Goal: Task Accomplishment & Management: Manage account settings

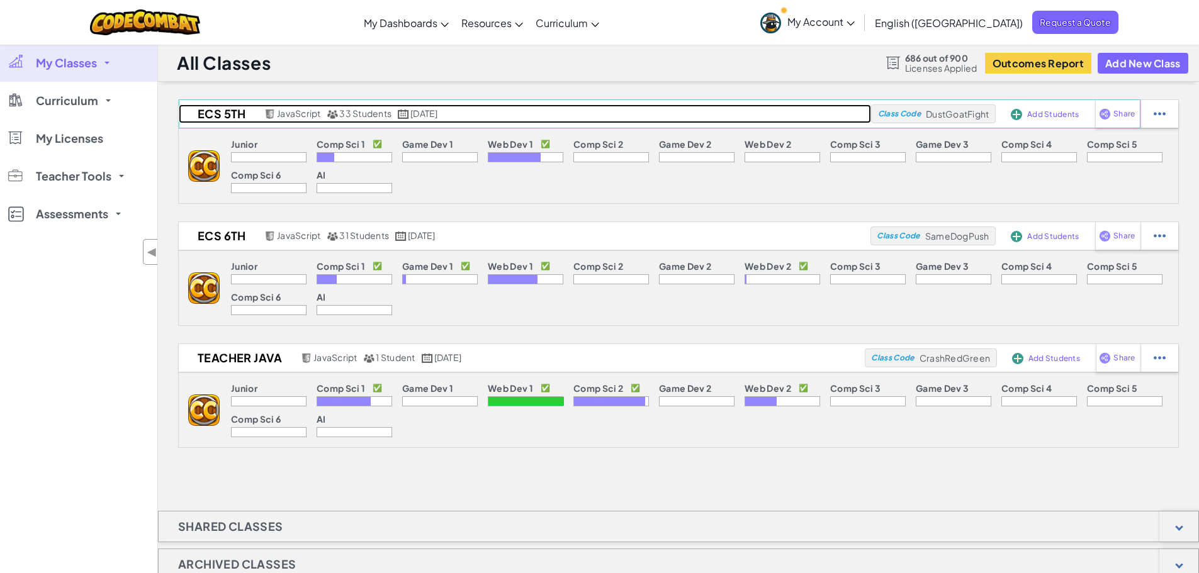
click at [232, 116] on h2 "ECS 5th" at bounding box center [220, 113] width 82 height 19
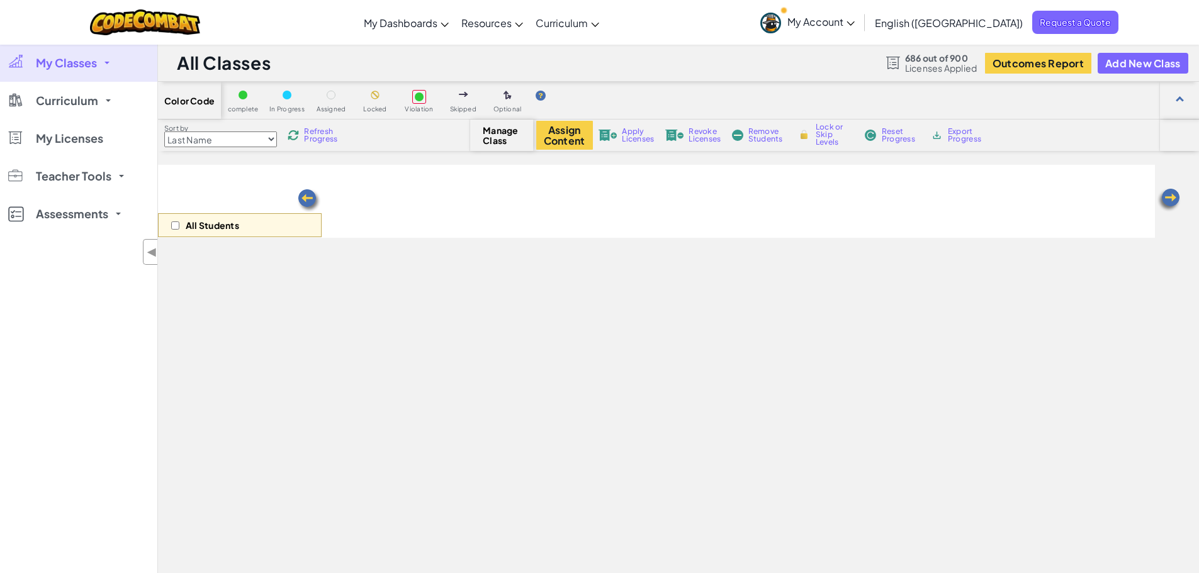
select select "560f1a9f22961295f9427742"
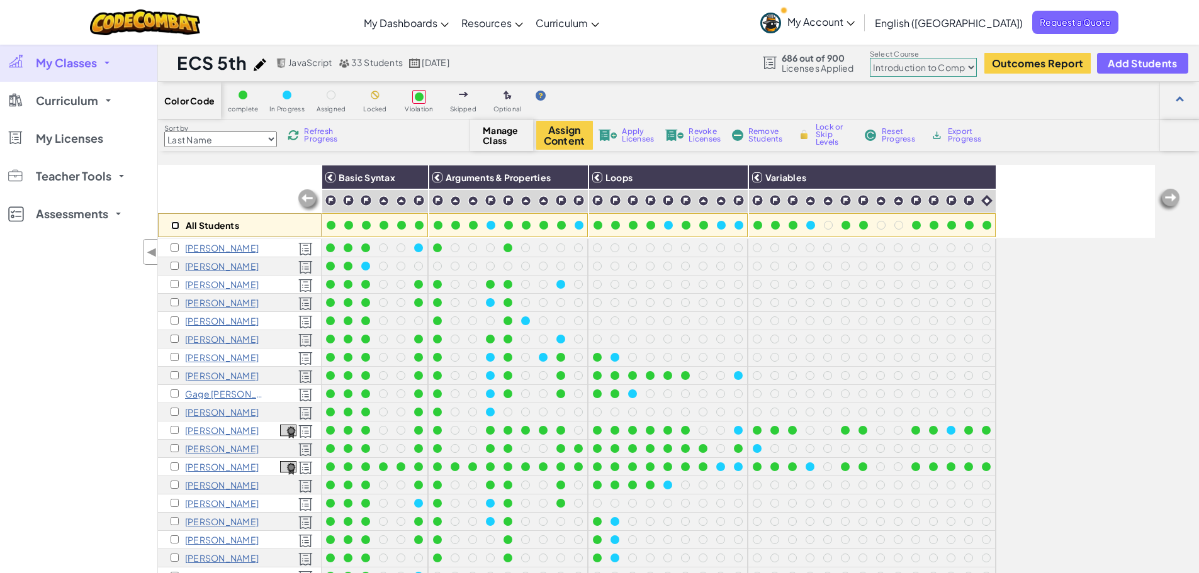
click at [176, 225] on input "checkbox" at bounding box center [175, 225] width 8 height 8
checkbox input "true"
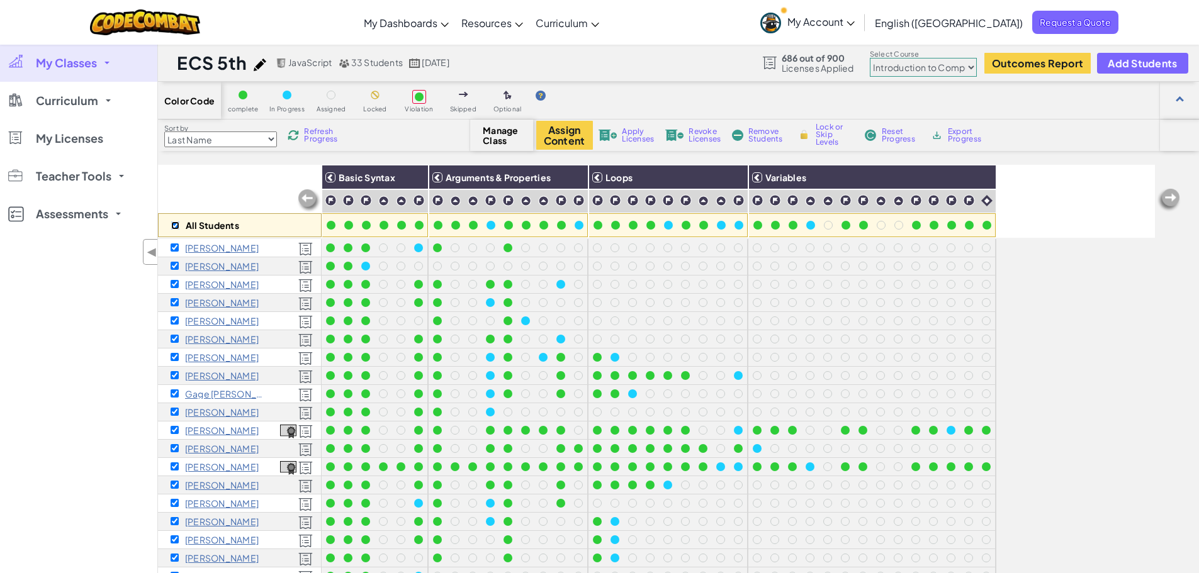
checkbox input "true"
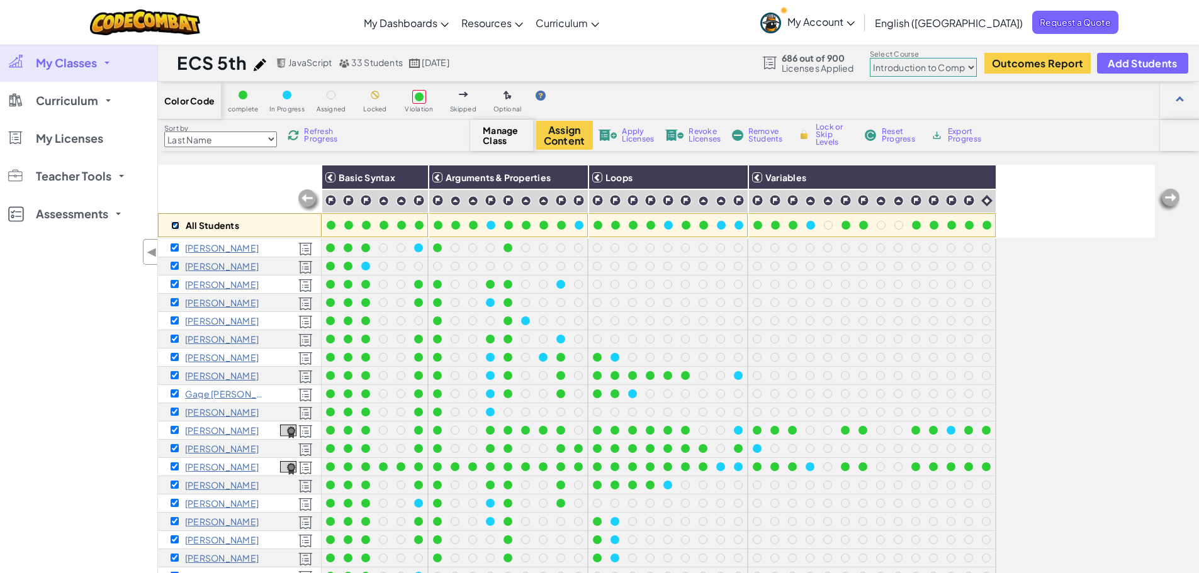
checkbox input "true"
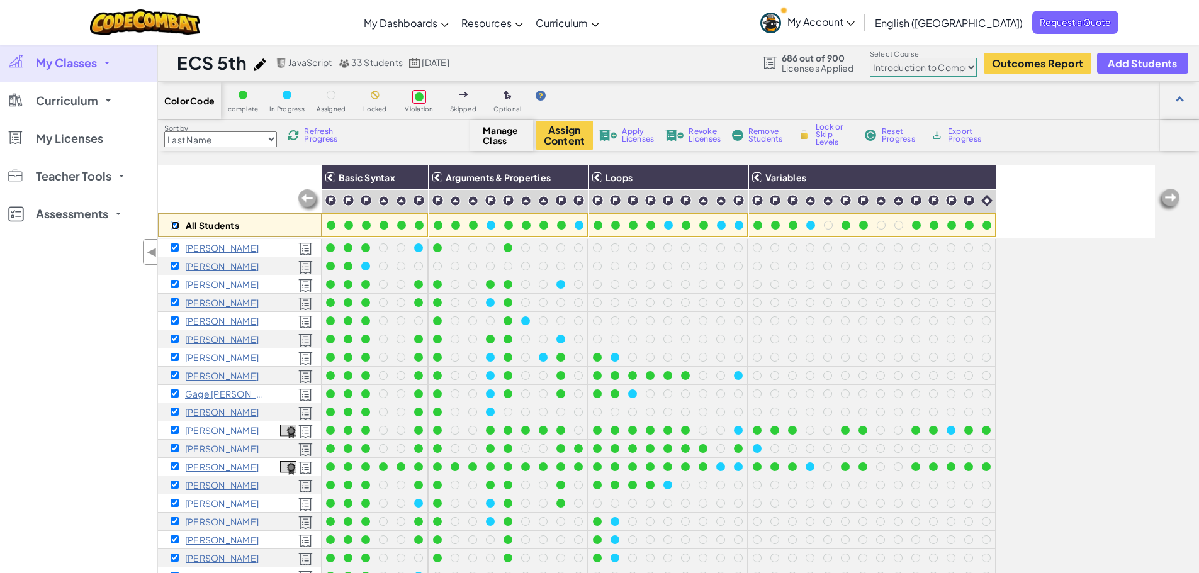
checkbox input "true"
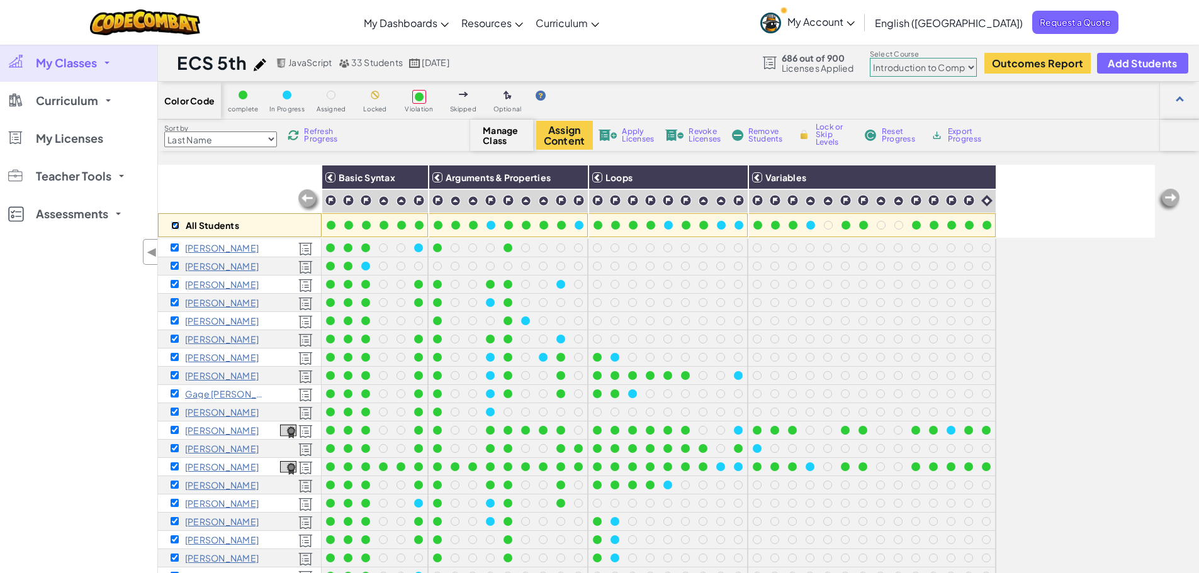
checkbox input "true"
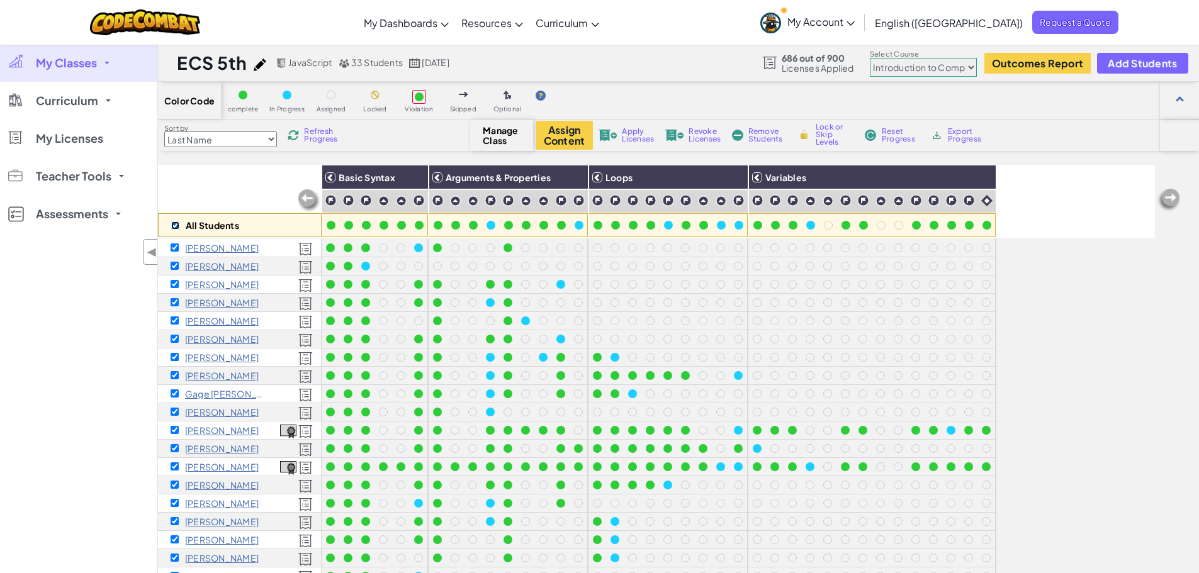
checkbox input "true"
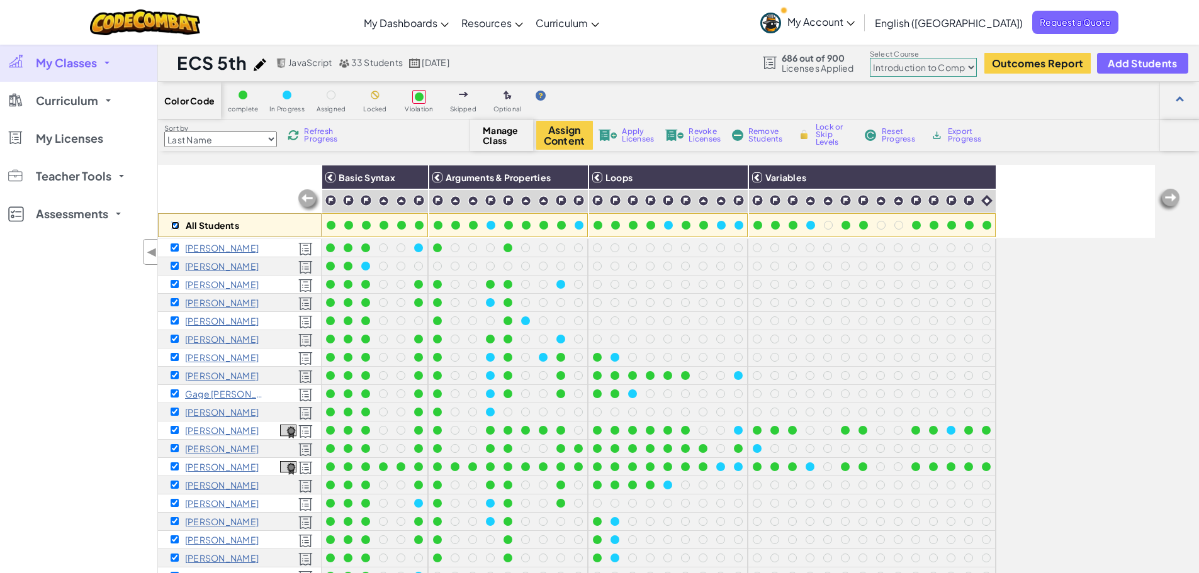
checkbox input "true"
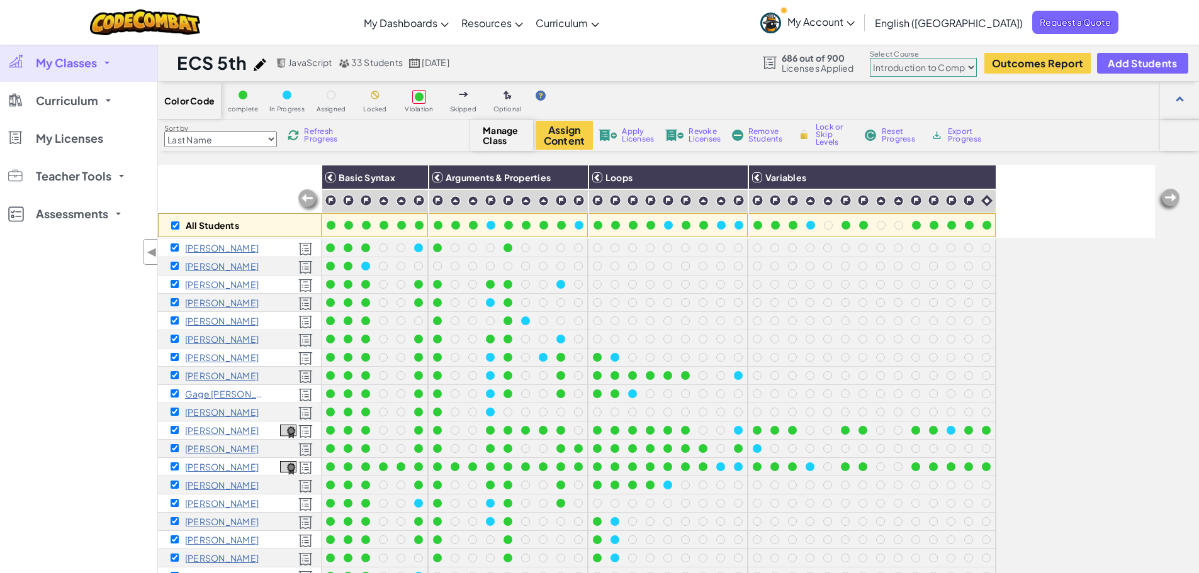
click at [966, 69] on select "Junior Introduction to Computer Science Game Development 1 Web Development 1 Co…" at bounding box center [923, 67] width 107 height 19
select select "5789587aad86a6efb573701e"
click at [870, 58] on select "Junior Introduction to Computer Science Game Development 1 Web Development 1 Co…" at bounding box center [923, 67] width 107 height 19
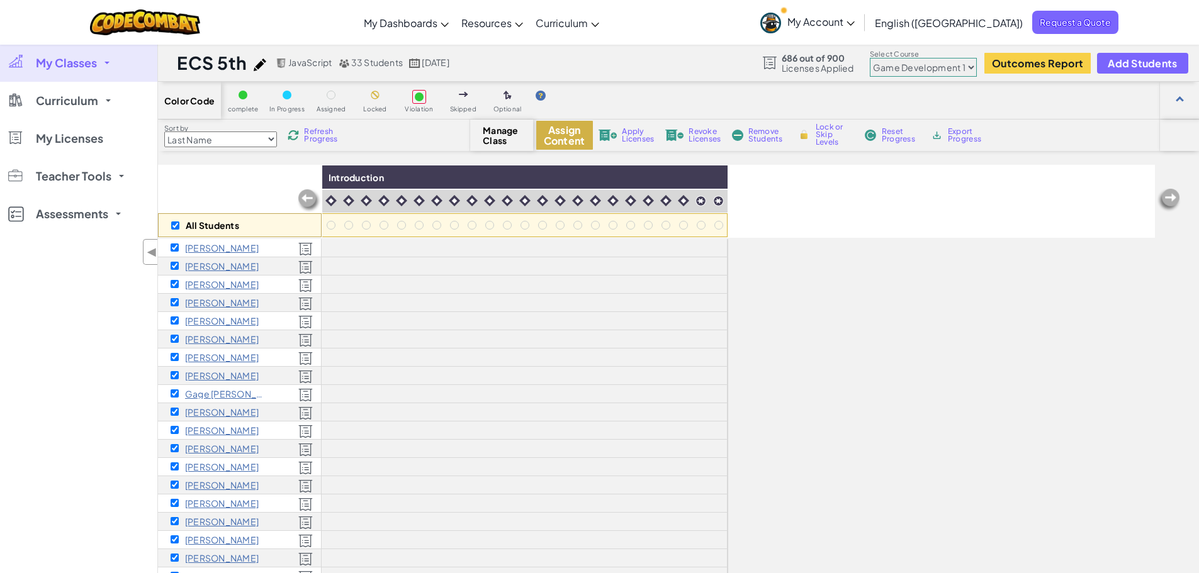
click at [576, 136] on button "Assign Content" at bounding box center [564, 135] width 57 height 29
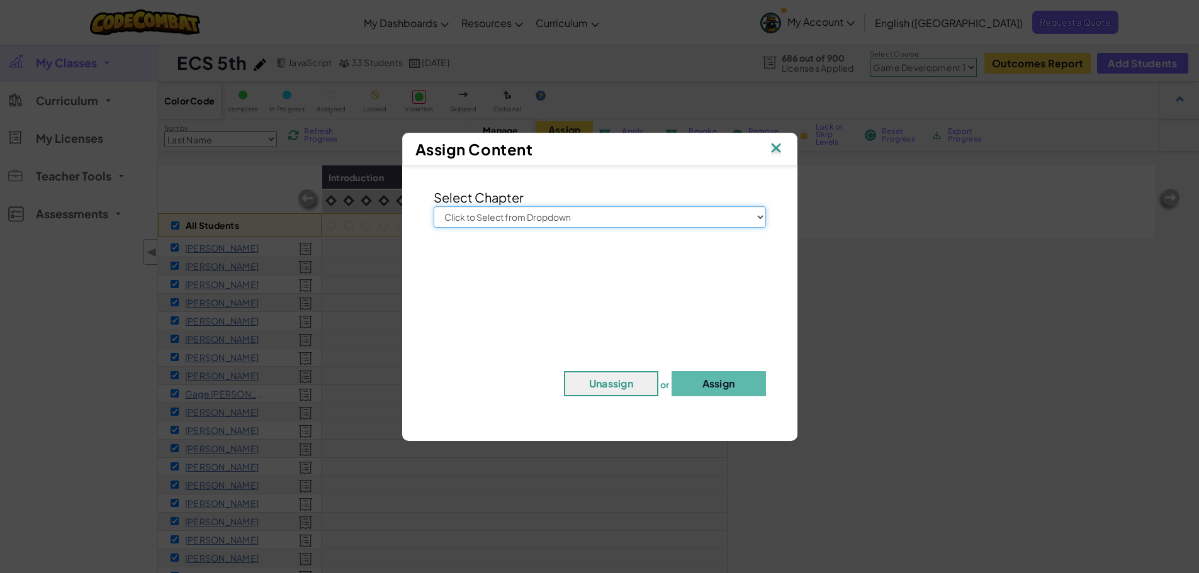
click at [625, 214] on select "Click to Select from Dropdown Junior Introduction to Computer Science Game Deve…" at bounding box center [599, 216] width 332 height 21
select select "Game Development 1"
click at [433, 206] on select "Click to Select from Dropdown Junior Introduction to Computer Science Game Deve…" at bounding box center [599, 216] width 332 height 21
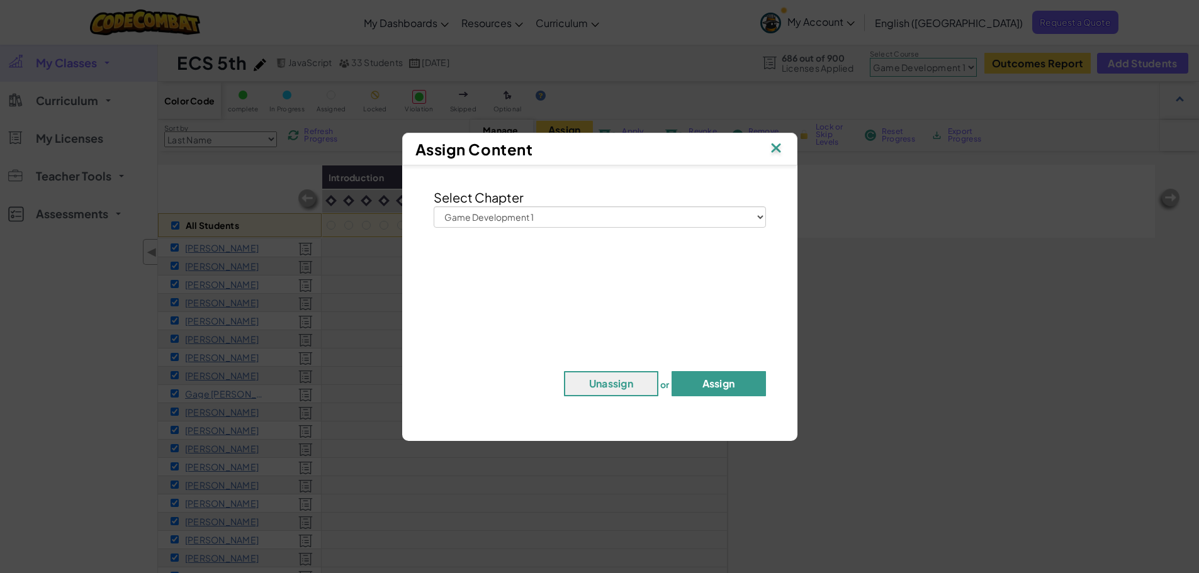
click at [724, 386] on button "Assign" at bounding box center [718, 383] width 94 height 25
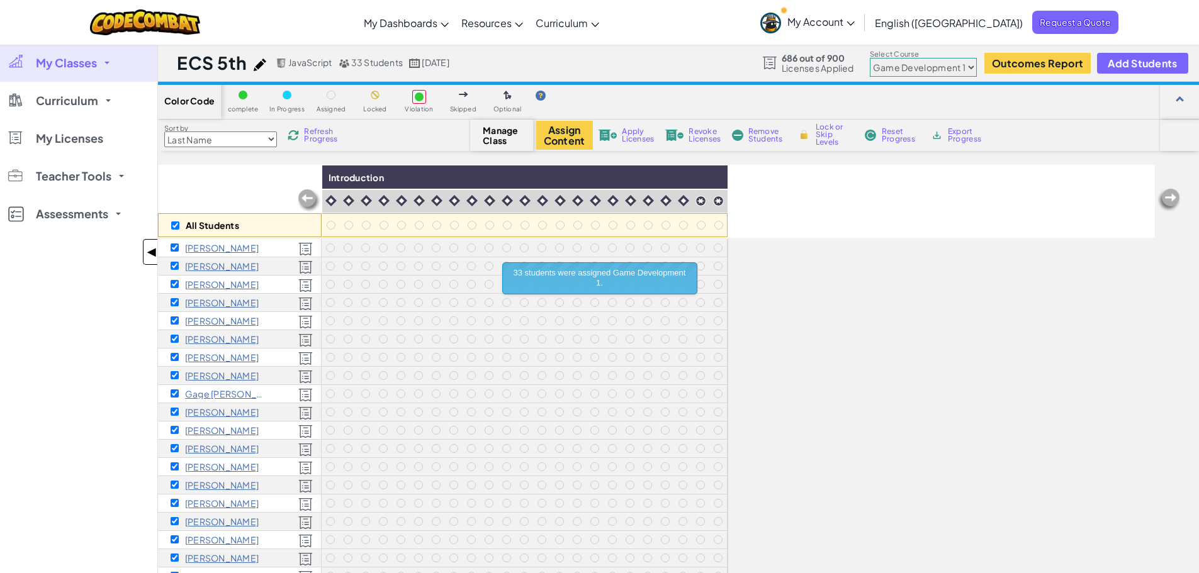
click at [154, 252] on span "◀" at bounding box center [152, 252] width 11 height 18
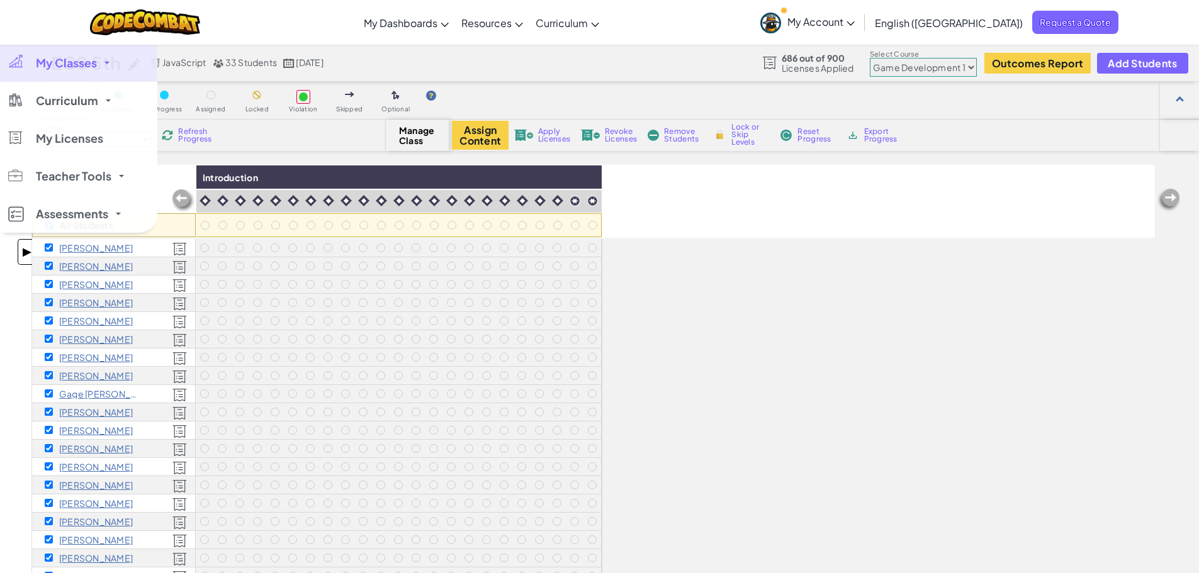
click at [24, 251] on span "▶" at bounding box center [26, 252] width 11 height 18
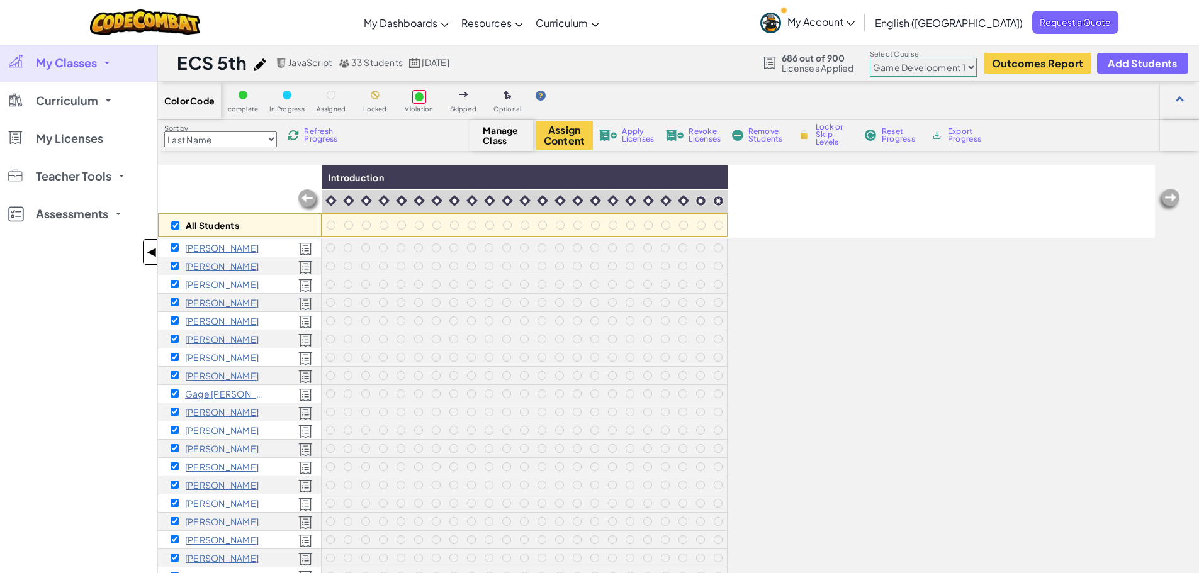
click at [150, 254] on span "◀" at bounding box center [152, 252] width 11 height 18
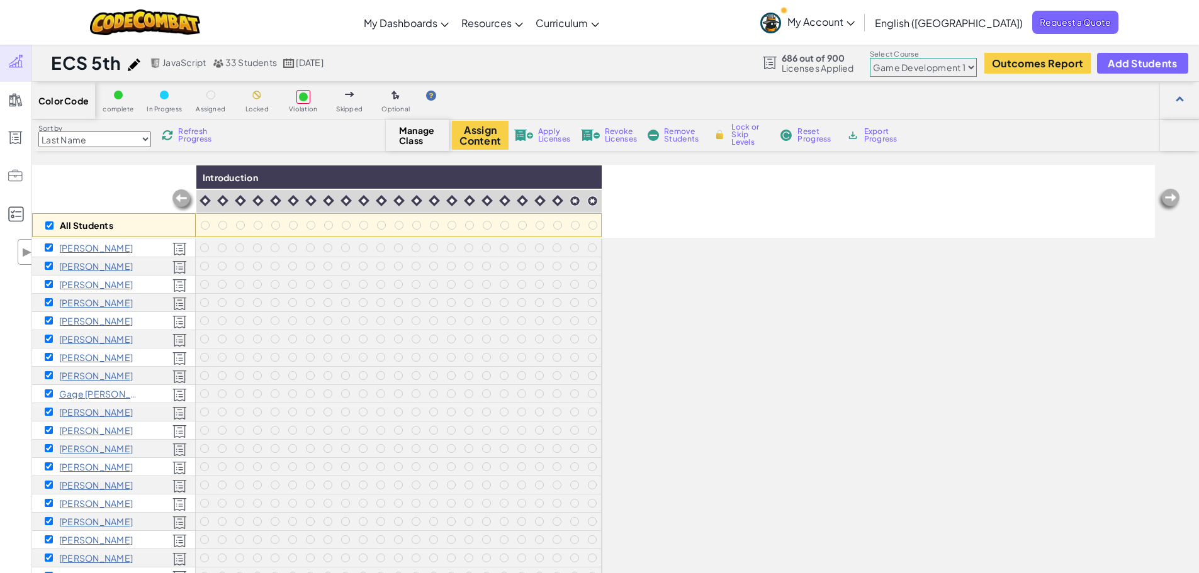
click at [82, 61] on h1 "ECS 5th" at bounding box center [86, 63] width 70 height 24
click at [142, 17] on img at bounding box center [145, 22] width 110 height 26
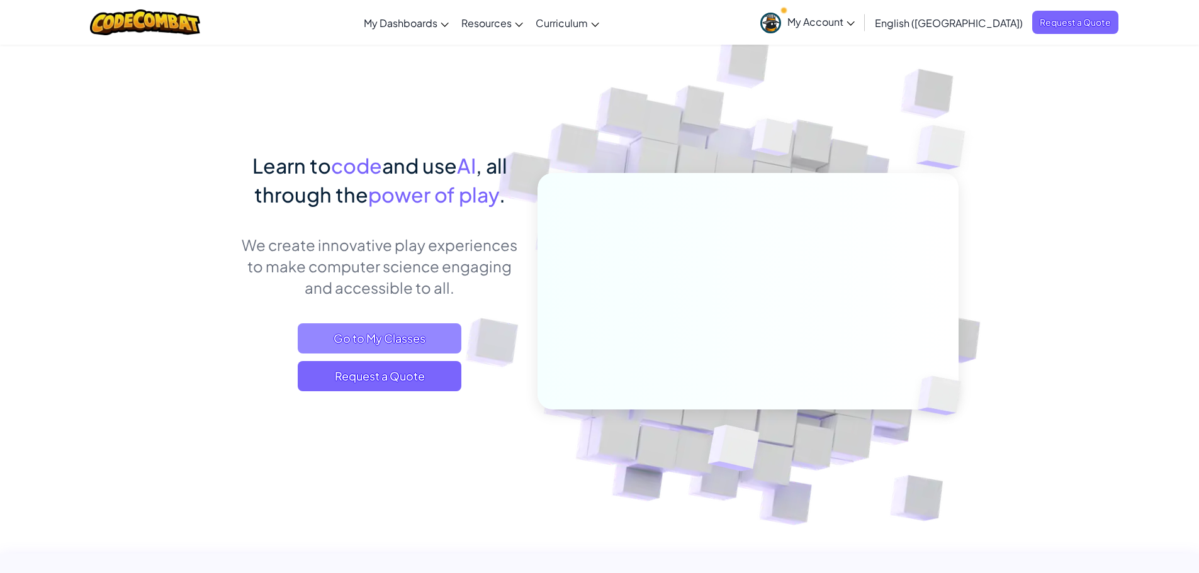
click at [389, 337] on span "Go to My Classes" at bounding box center [380, 338] width 164 height 30
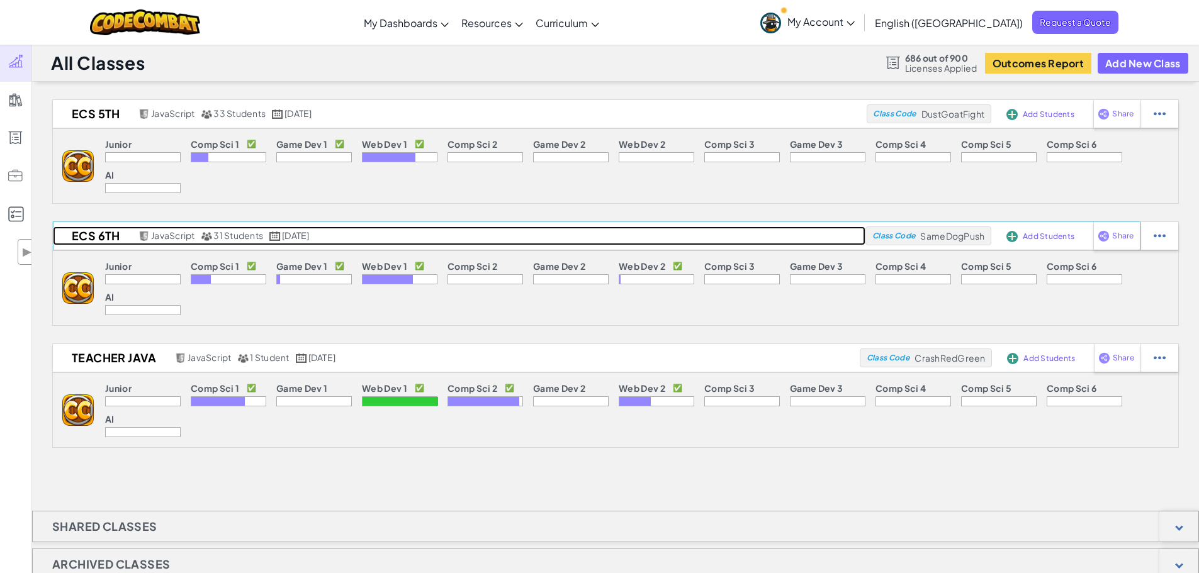
click at [95, 237] on h2 "ECS 6th" at bounding box center [94, 235] width 82 height 19
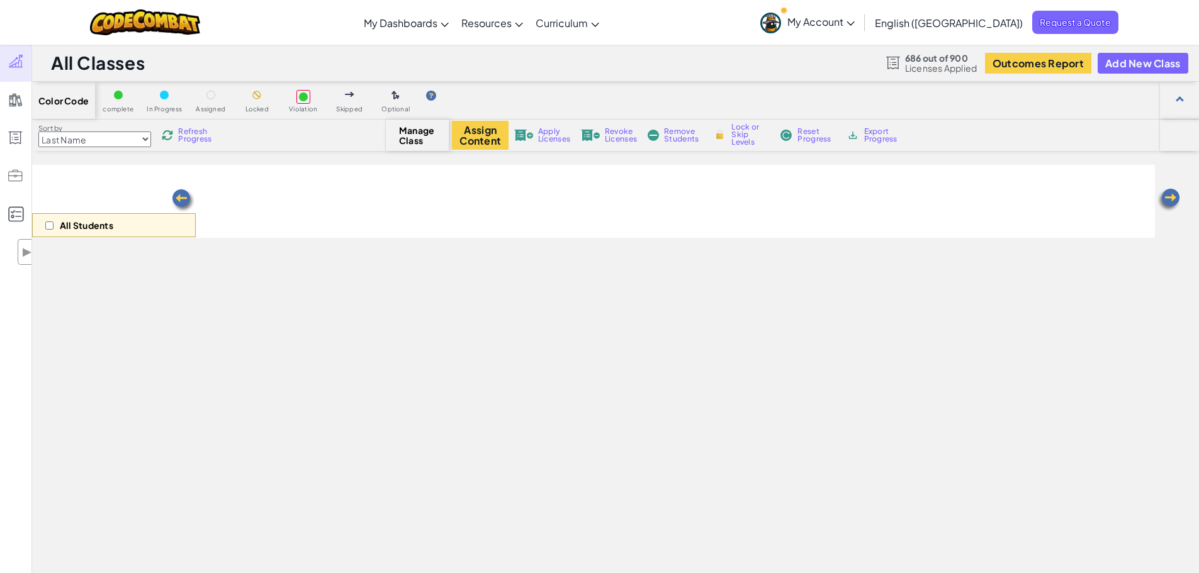
select select "560f1a9f22961295f9427742"
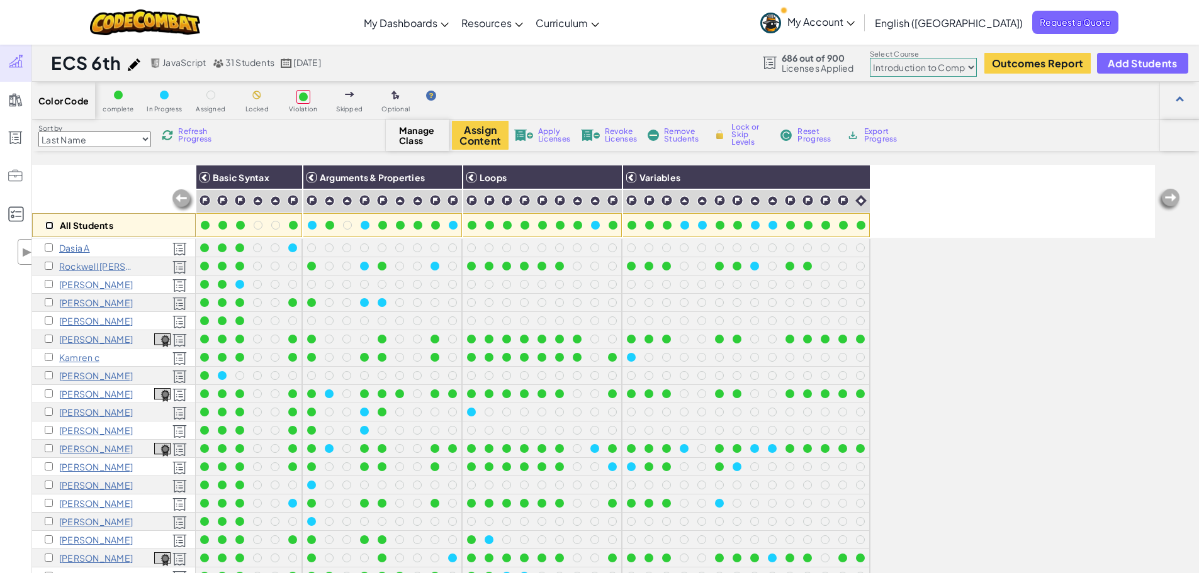
click at [50, 228] on input "checkbox" at bounding box center [49, 225] width 8 height 8
checkbox input "true"
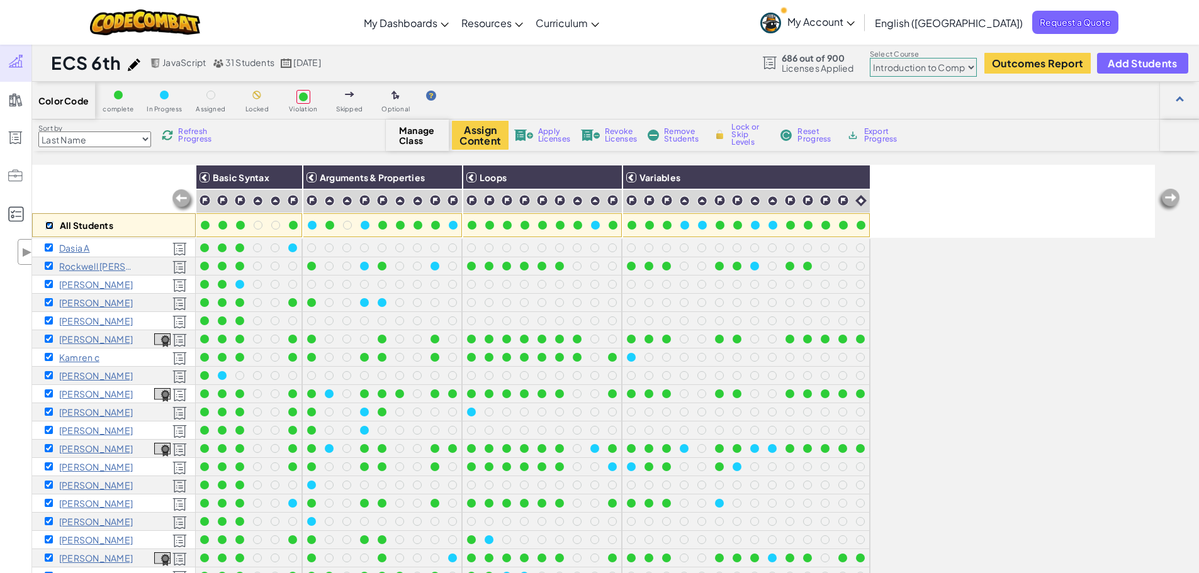
checkbox input "true"
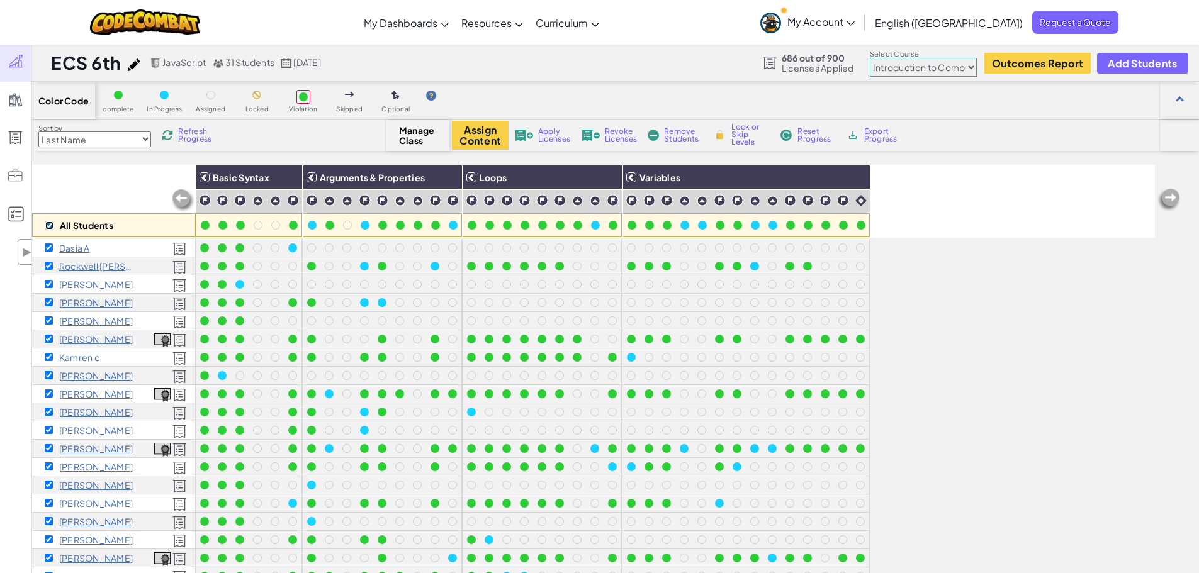
checkbox input "true"
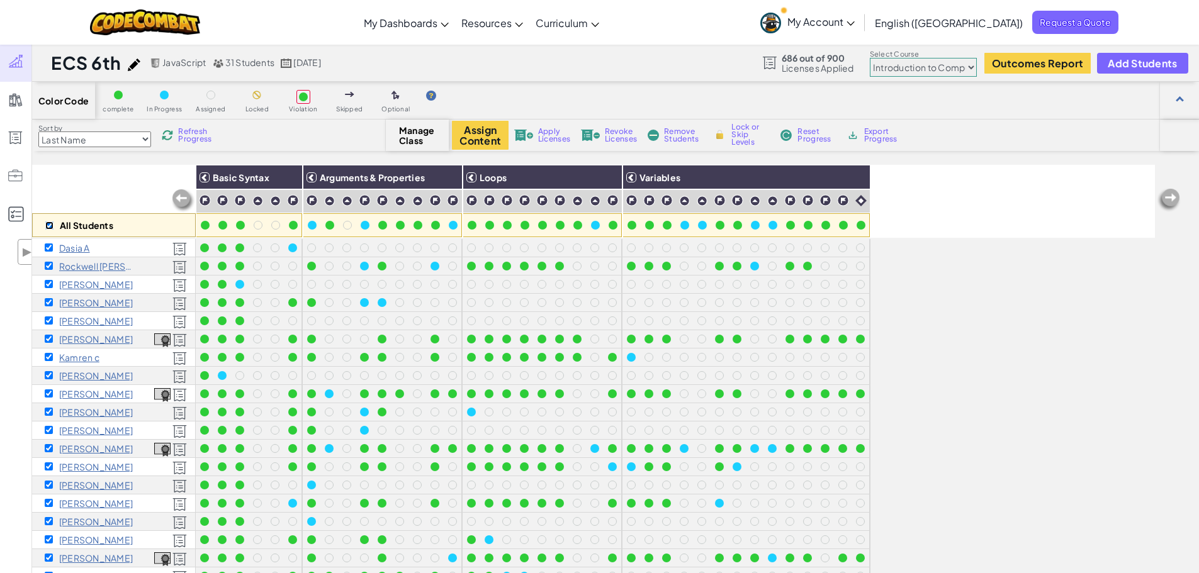
checkbox input "true"
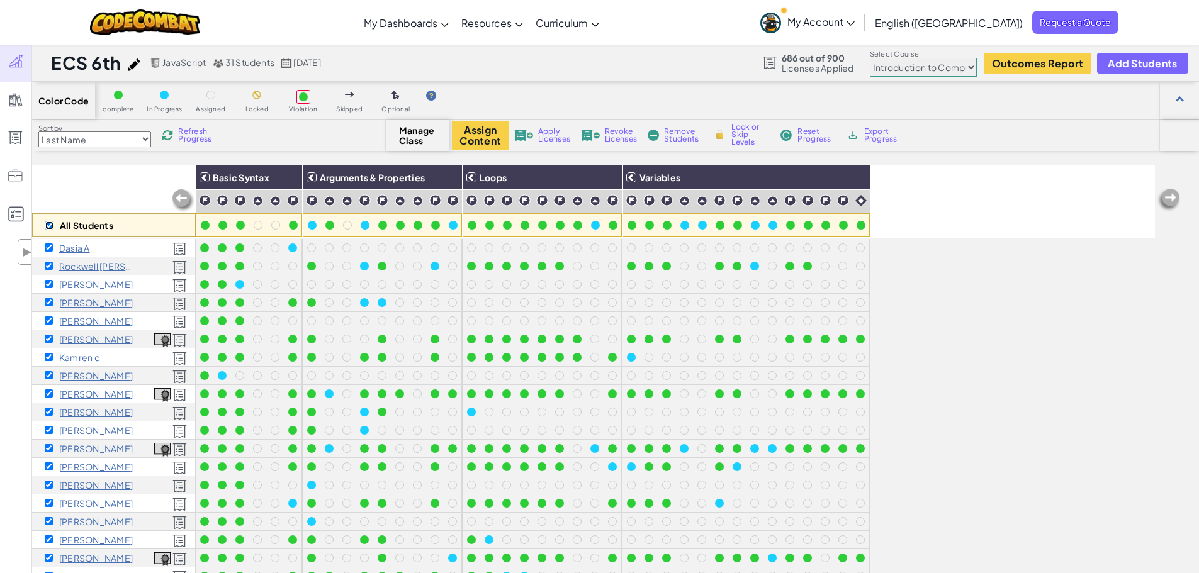
checkbox input "true"
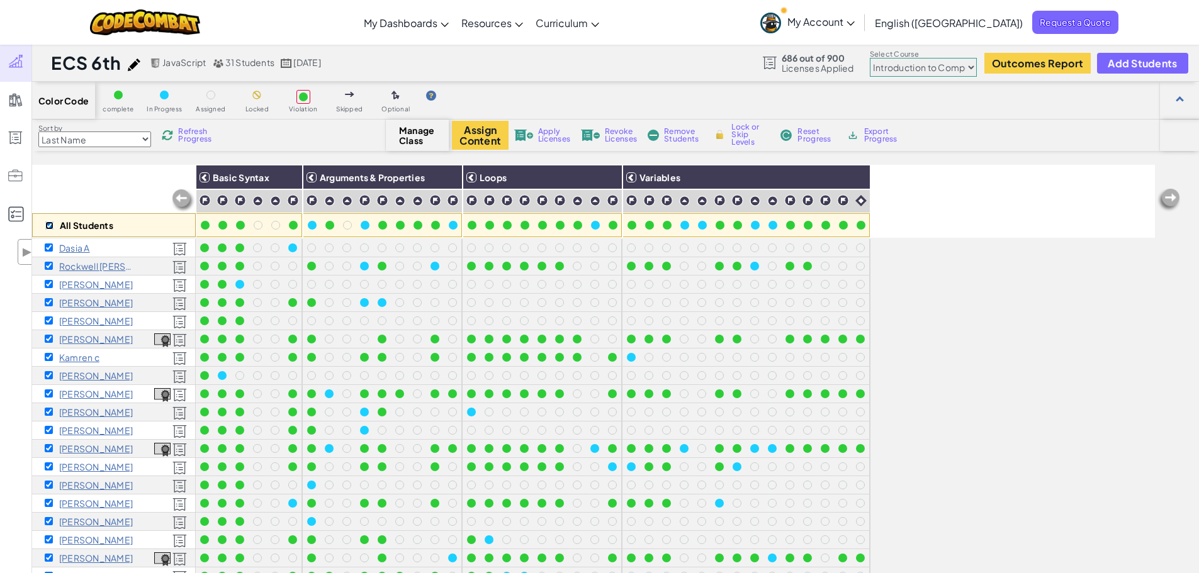
checkbox input "true"
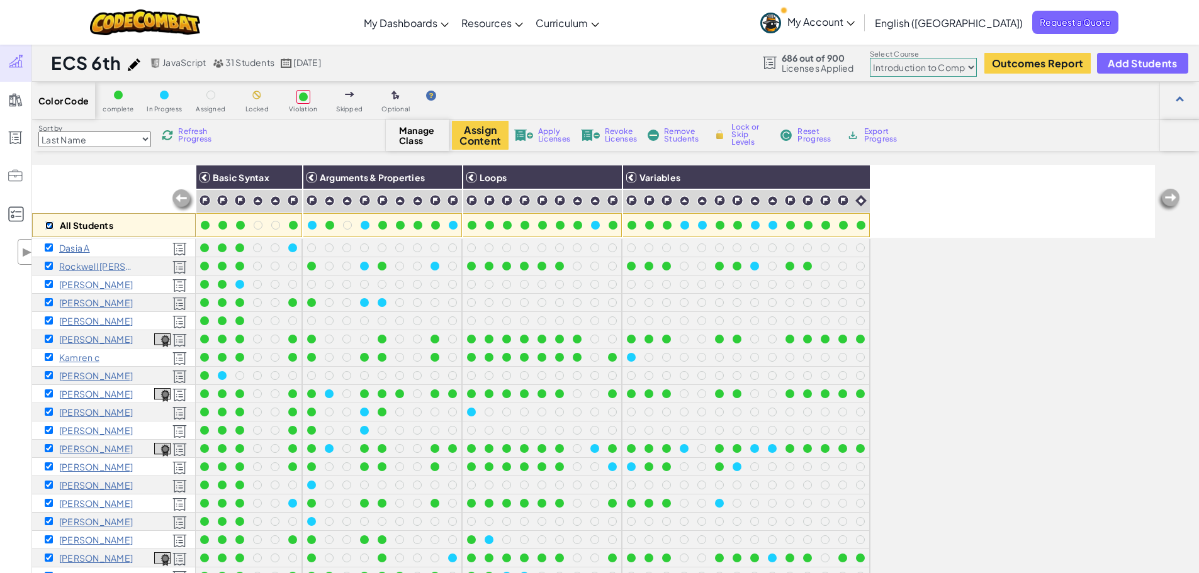
checkbox input "true"
click at [478, 132] on button "Assign Content" at bounding box center [480, 135] width 57 height 29
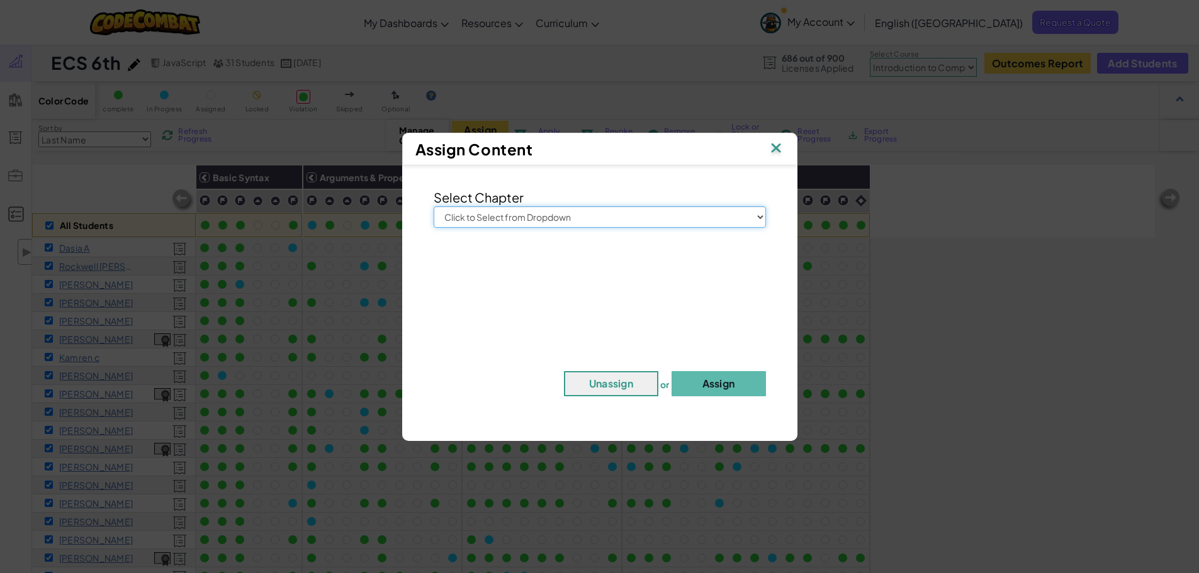
click at [539, 217] on select "Click to Select from Dropdown Junior Introduction to Computer Science Game Deve…" at bounding box center [599, 216] width 332 height 21
select select "Game Development 1"
click at [433, 206] on select "Click to Select from Dropdown Junior Introduction to Computer Science Game Deve…" at bounding box center [599, 216] width 332 height 21
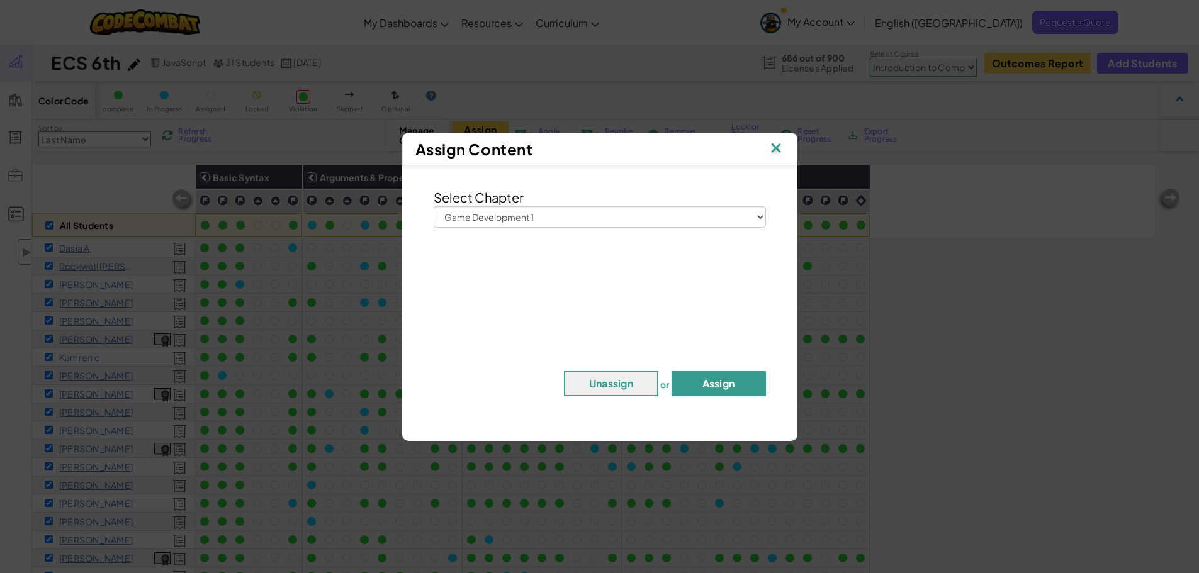
click at [751, 382] on button "Assign" at bounding box center [718, 383] width 94 height 25
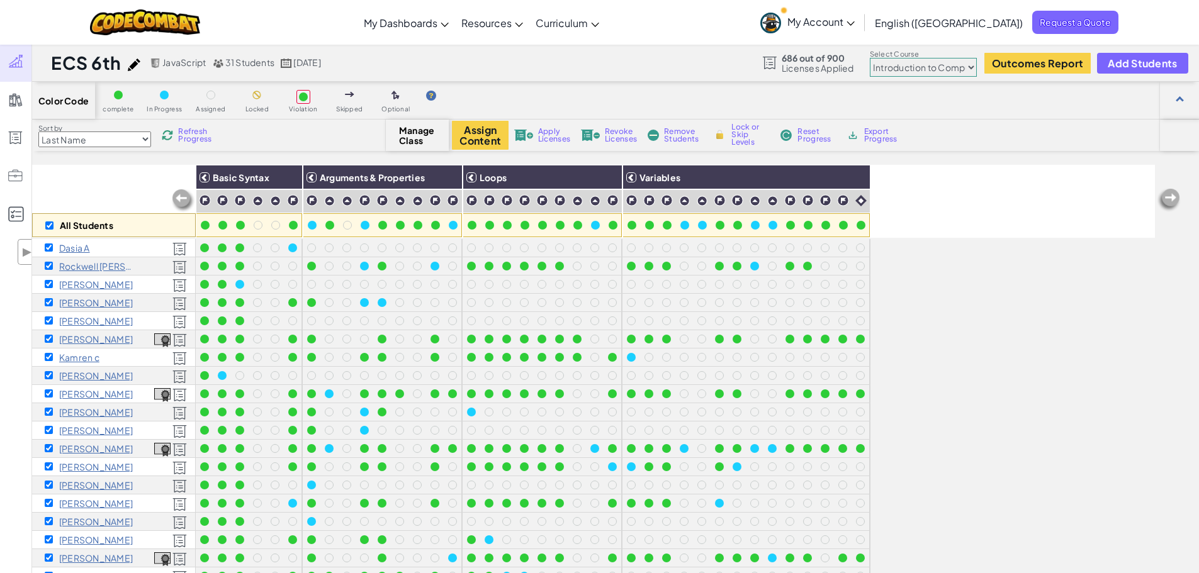
click at [886, 66] on select "Junior Introduction to Computer Science Game Development 1 Web Development 1 Co…" at bounding box center [923, 67] width 107 height 19
click at [870, 58] on select "Junior Introduction to Computer Science Game Development 1 Web Development 1 Co…" at bounding box center [923, 67] width 107 height 19
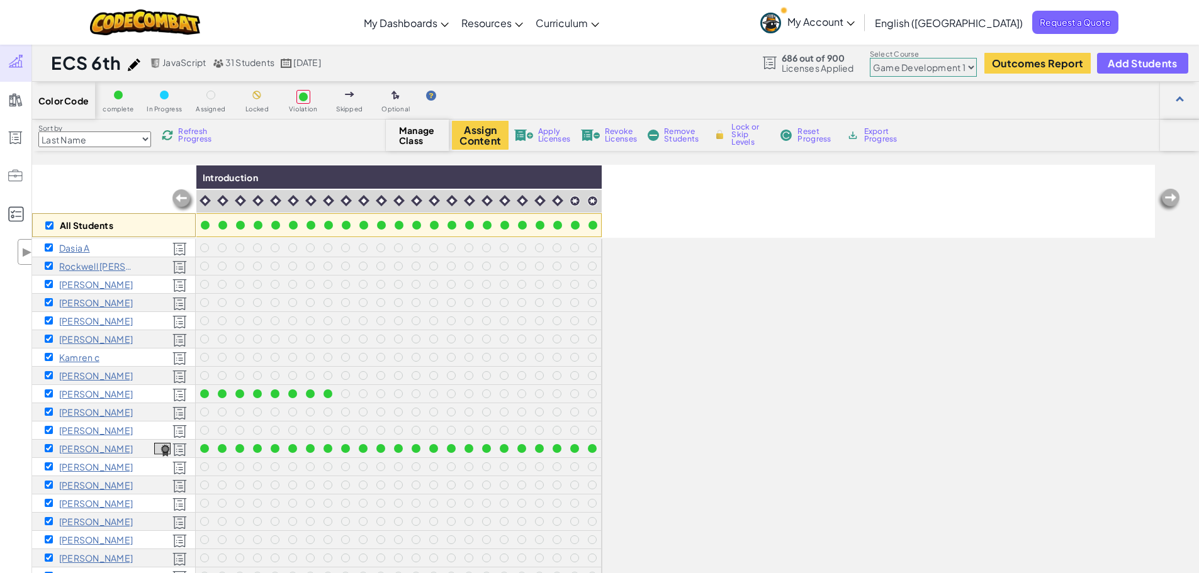
click at [915, 69] on select "Junior Introduction to Computer Science Game Development 1 Web Development 1 Co…" at bounding box center [923, 67] width 107 height 19
click at [870, 58] on select "Junior Introduction to Computer Science Game Development 1 Web Development 1 Co…" at bounding box center [923, 67] width 107 height 19
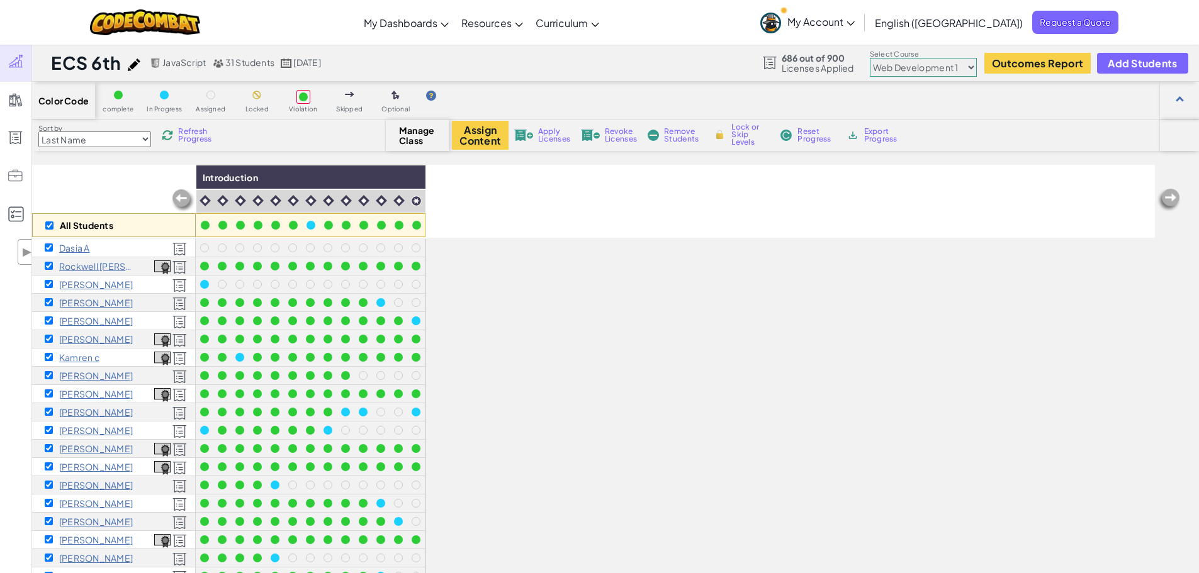
click at [911, 81] on div "ECS 6th JavaScript 31 Students [DATE] 686 out of 900 Licenses Applied Select Co…" at bounding box center [615, 63] width 1166 height 38
click at [910, 69] on select "Junior Introduction to Computer Science Game Development 1 Web Development 1 Co…" at bounding box center [923, 67] width 107 height 19
select select "5632661322961295f9428638"
click at [870, 58] on select "Junior Introduction to Computer Science Game Development 1 Web Development 1 Co…" at bounding box center [923, 67] width 107 height 19
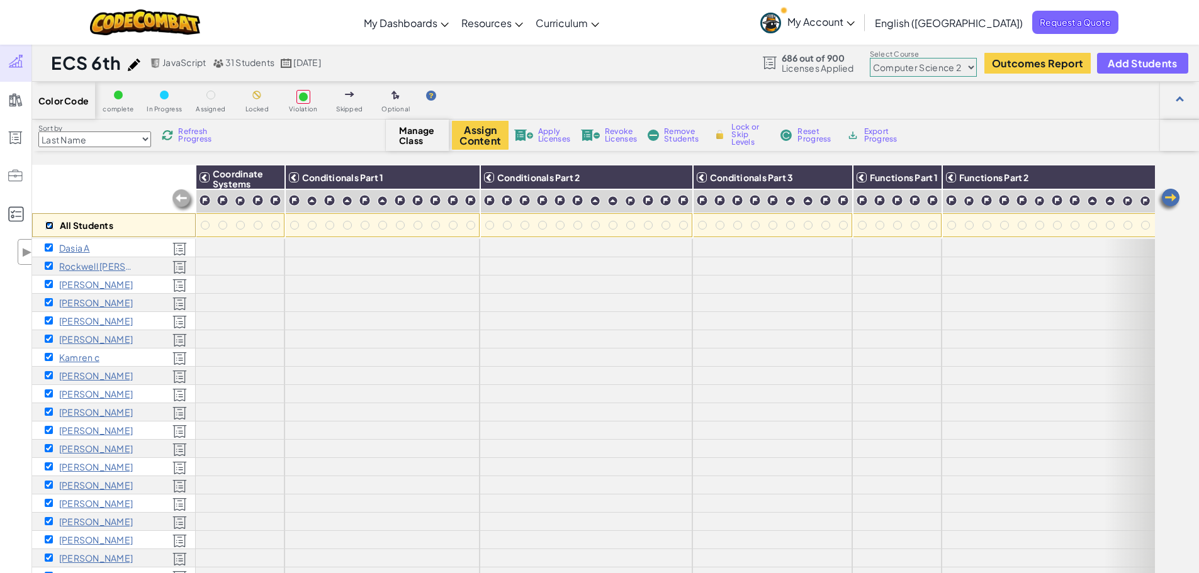
click at [50, 225] on input "checkbox" at bounding box center [49, 225] width 8 height 8
checkbox input "false"
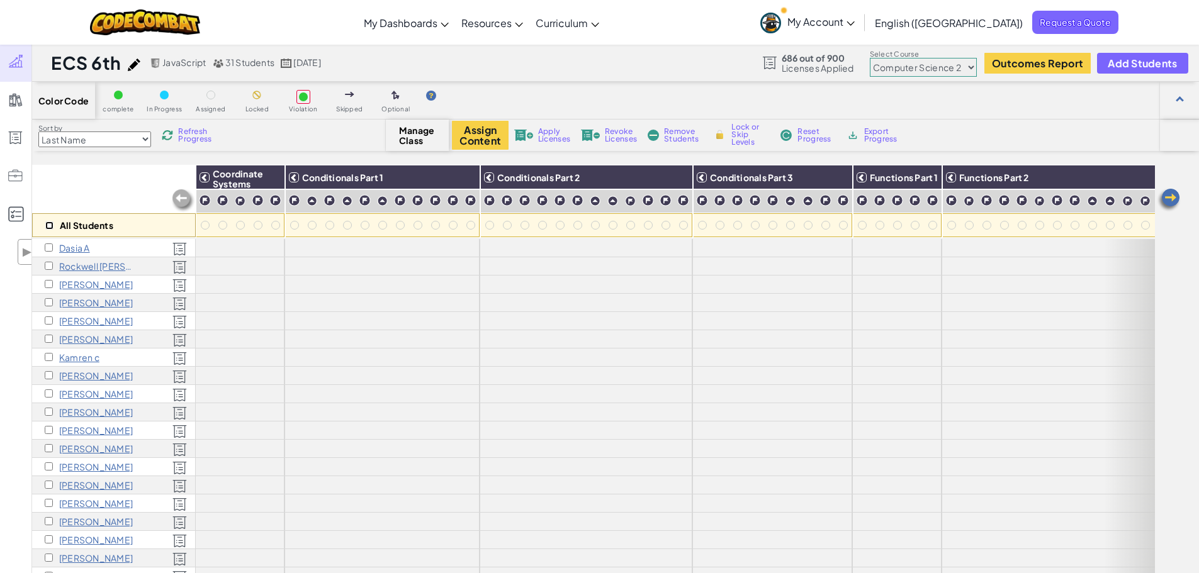
checkbox input "false"
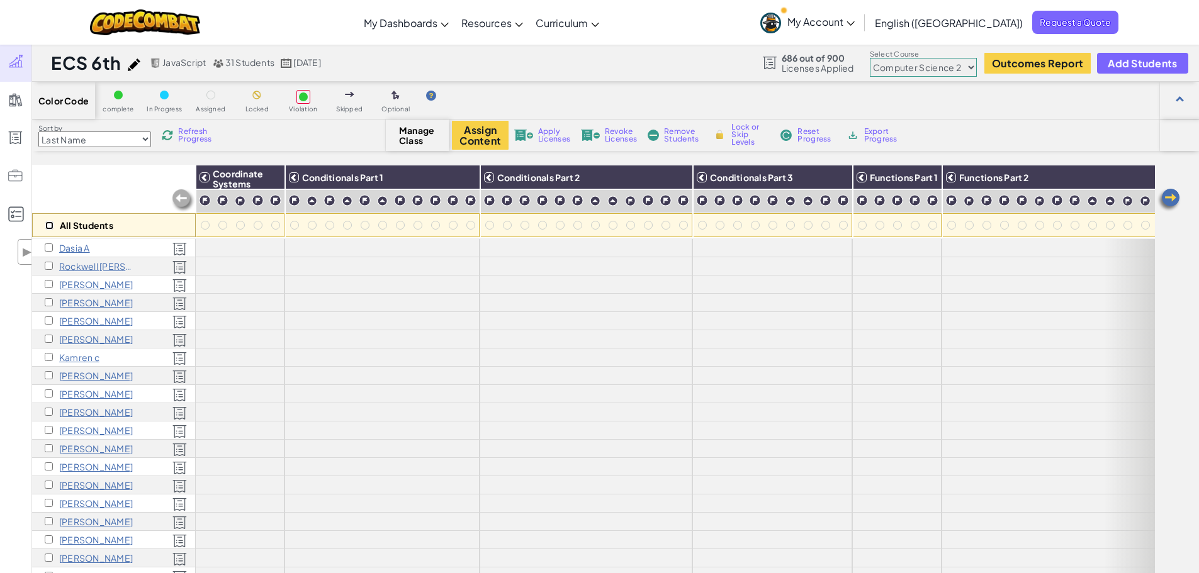
checkbox input "false"
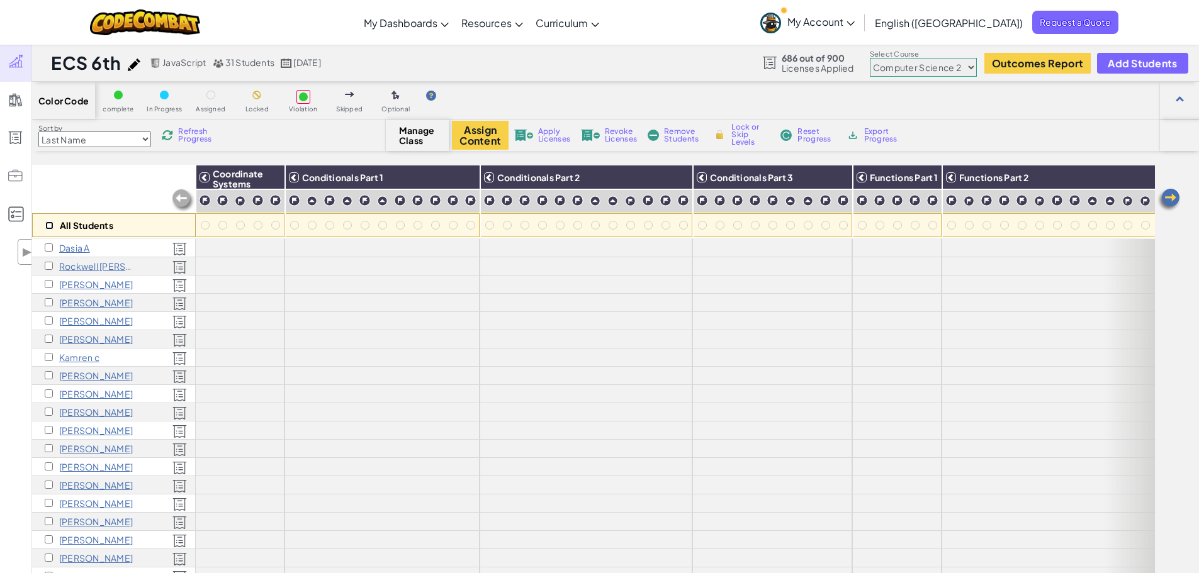
checkbox input "false"
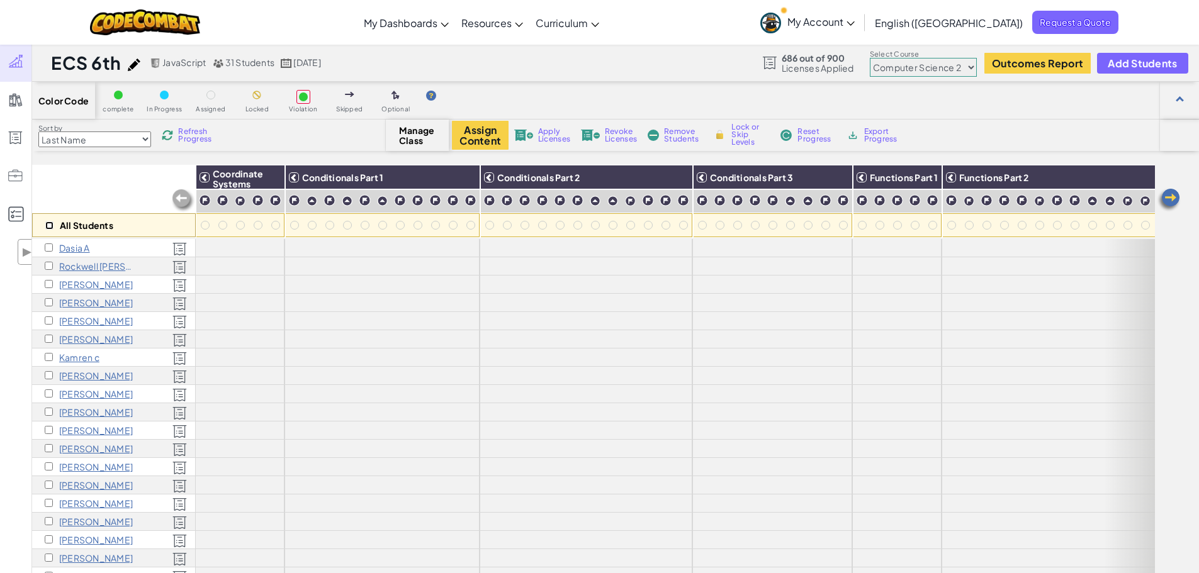
checkbox input "false"
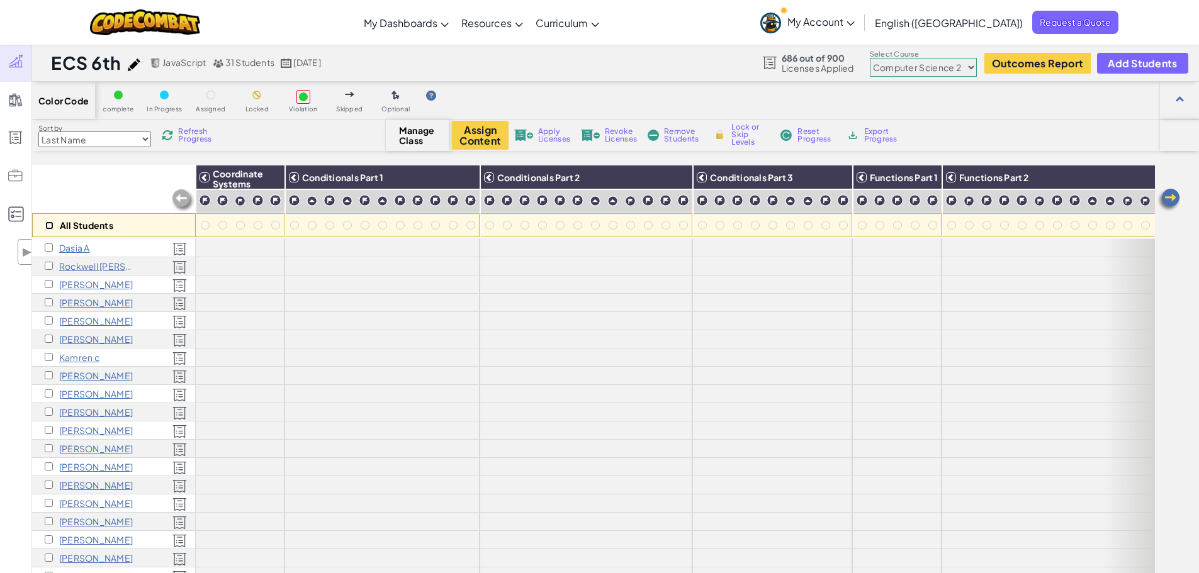
checkbox input "false"
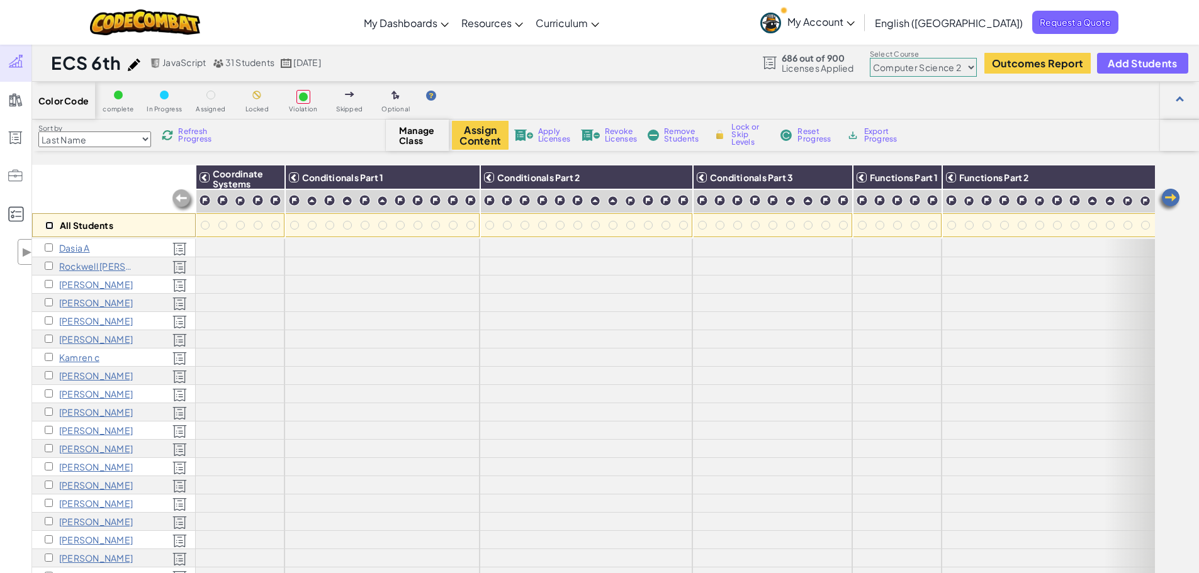
checkbox input "false"
click at [48, 449] on input "checkbox" at bounding box center [49, 448] width 8 height 8
checkbox input "true"
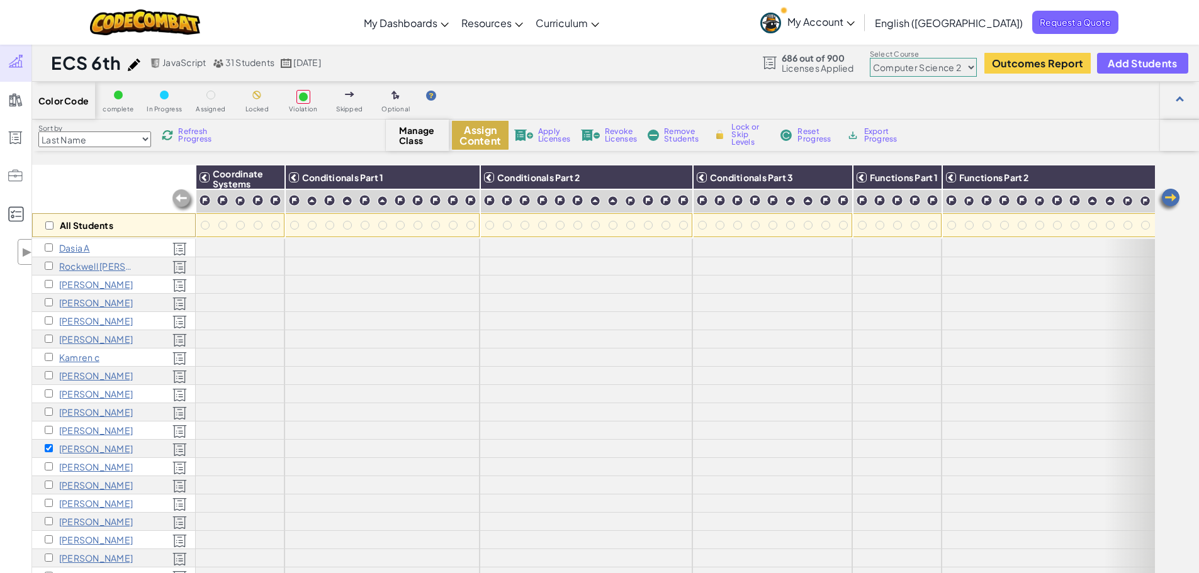
click at [484, 133] on button "Assign Content" at bounding box center [480, 135] width 57 height 29
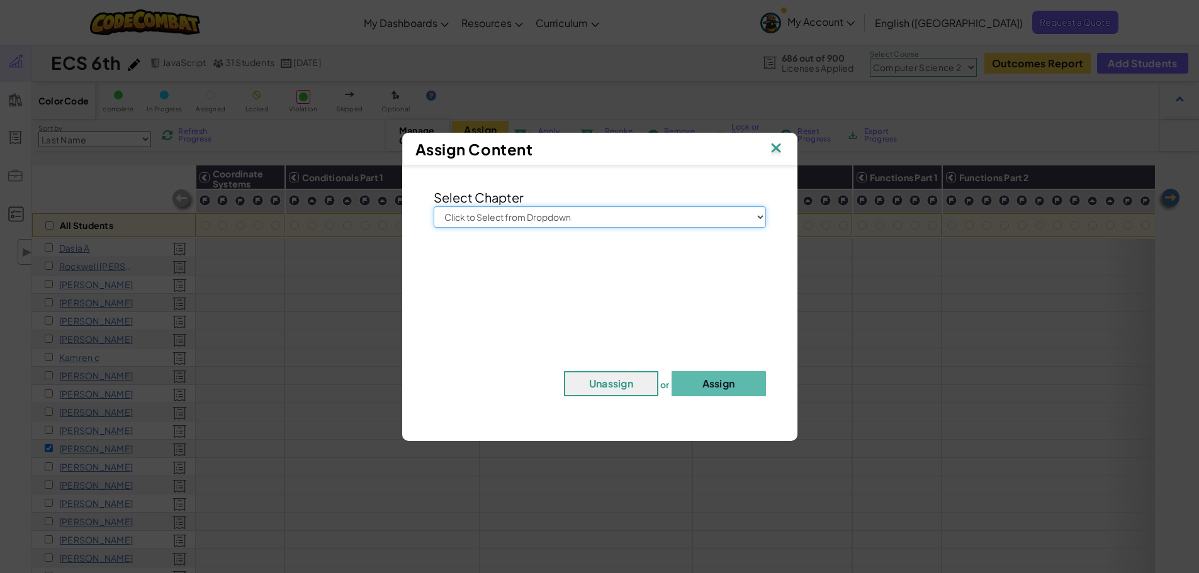
click at [557, 216] on select "Click to Select from Dropdown Junior Introduction to Computer Science Game Deve…" at bounding box center [599, 216] width 332 height 21
select select "Computer Science 2"
click at [433, 206] on select "Click to Select from Dropdown Junior Introduction to Computer Science Game Deve…" at bounding box center [599, 216] width 332 height 21
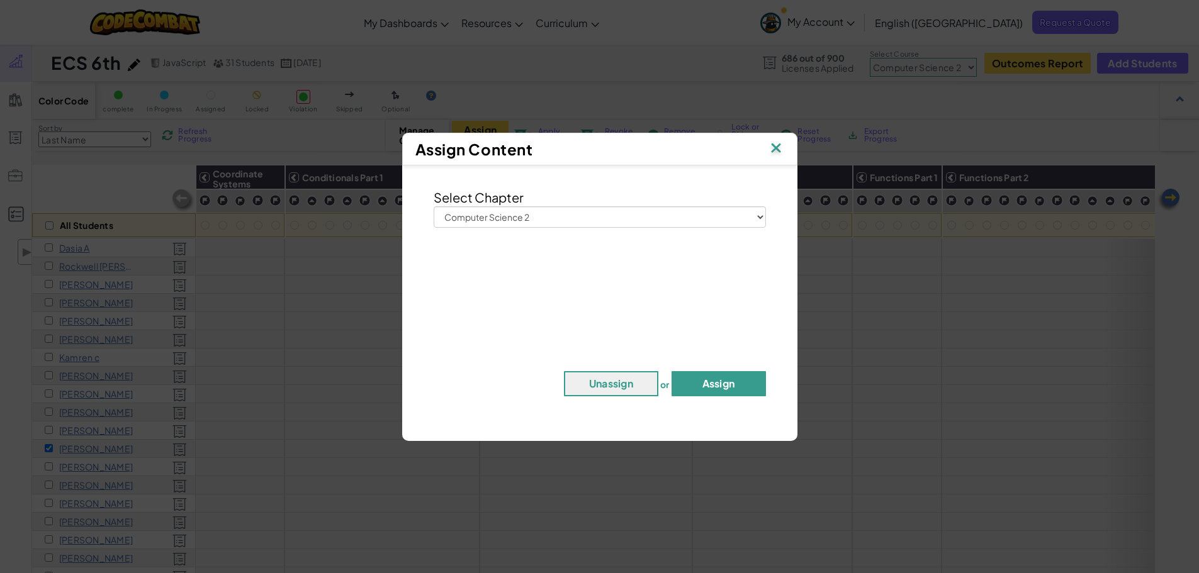
click at [731, 381] on button "Assign" at bounding box center [718, 383] width 94 height 25
